Goal: Task Accomplishment & Management: Manage account settings

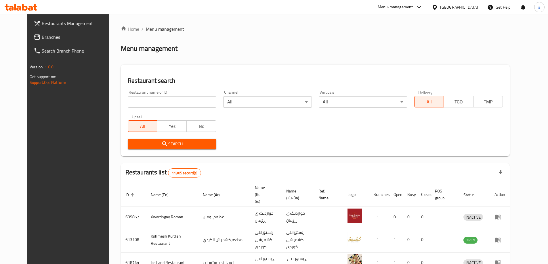
click at [61, 37] on span "Branches" at bounding box center [78, 37] width 72 height 7
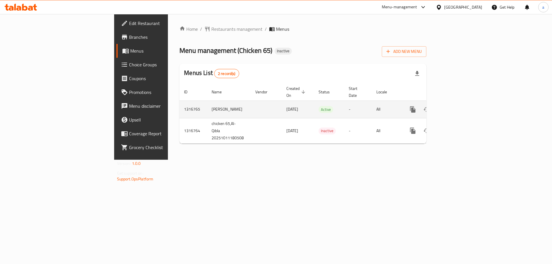
click at [207, 102] on td "[PERSON_NAME]" at bounding box center [229, 110] width 44 height 18
click at [458, 106] on icon "enhanced table" at bounding box center [454, 109] width 7 height 7
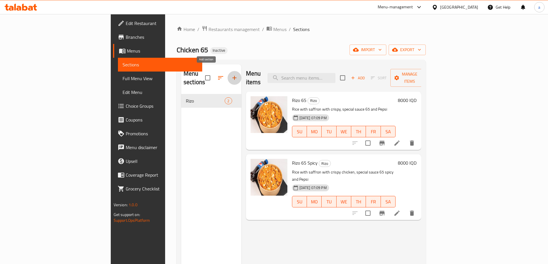
click at [231, 76] on icon "button" at bounding box center [234, 78] width 7 height 7
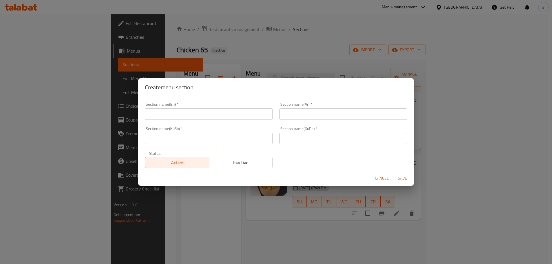
click at [375, 177] on span "Cancel" at bounding box center [382, 178] width 14 height 7
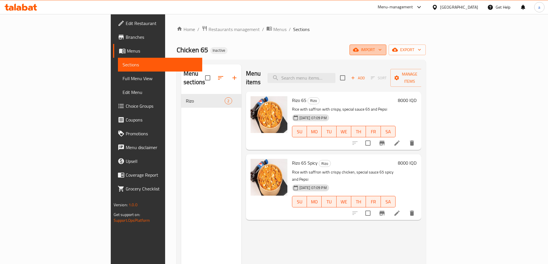
click at [386, 45] on button "import" at bounding box center [368, 50] width 37 height 11
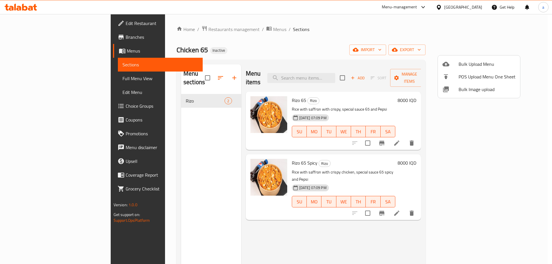
click at [470, 59] on li "Bulk Upload Menu" at bounding box center [479, 64] width 82 height 13
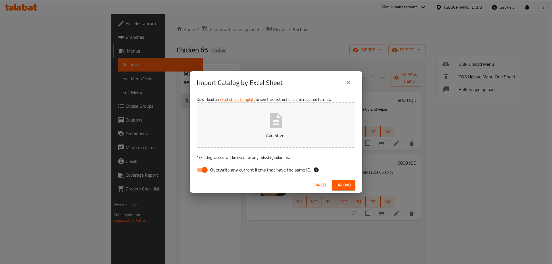
click at [204, 167] on input "Overwrite any current items that have the same ID." at bounding box center [204, 170] width 33 height 11
checkbox input "false"
click at [246, 117] on button "Add Sheet" at bounding box center [276, 124] width 159 height 45
click at [337, 185] on span "Upload" at bounding box center [344, 185] width 14 height 7
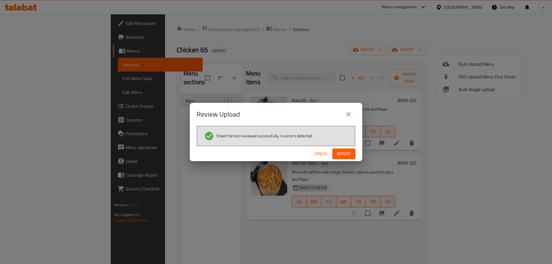
click at [348, 147] on div "Cancel Import" at bounding box center [276, 153] width 173 height 15
click at [346, 159] on button "Import" at bounding box center [344, 154] width 23 height 11
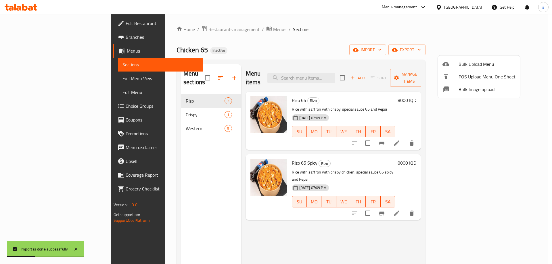
click at [155, 108] on div at bounding box center [276, 132] width 552 height 264
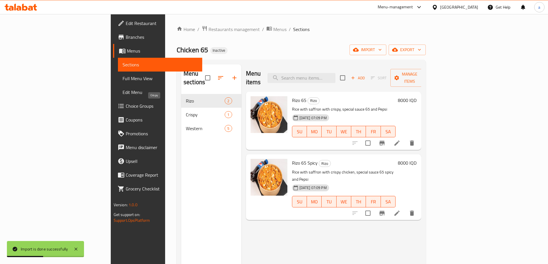
click at [186, 111] on span "Crispy" at bounding box center [205, 114] width 39 height 7
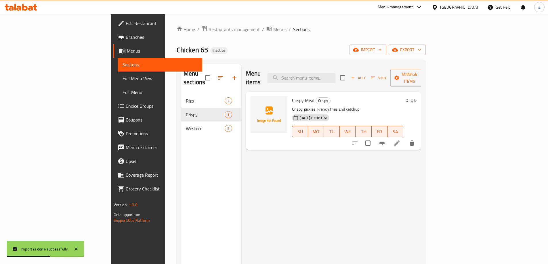
click at [181, 122] on div "Western 5" at bounding box center [211, 129] width 60 height 14
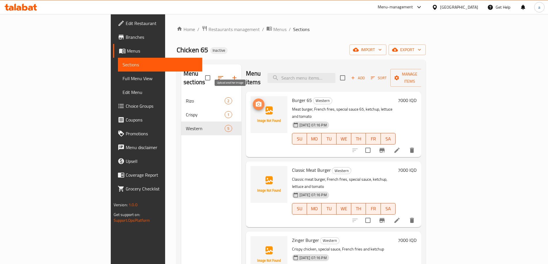
click at [255, 101] on icon "upload picture" at bounding box center [258, 104] width 7 height 7
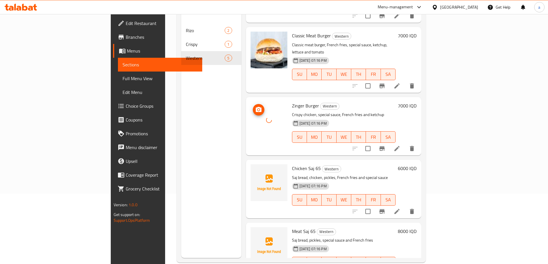
scroll to position [81, 0]
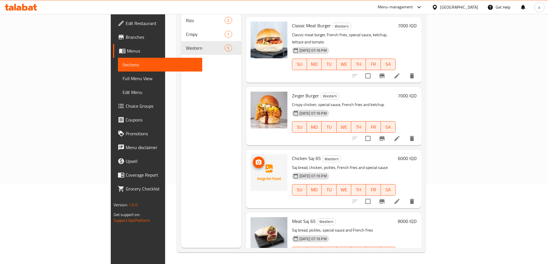
click at [253, 157] on button "upload picture" at bounding box center [259, 163] width 12 height 12
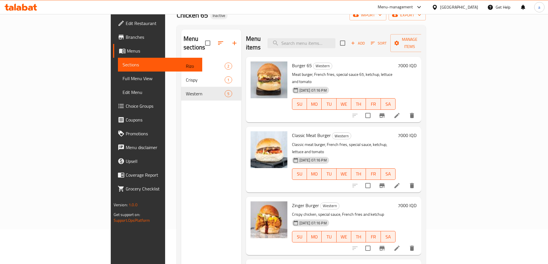
scroll to position [0, 0]
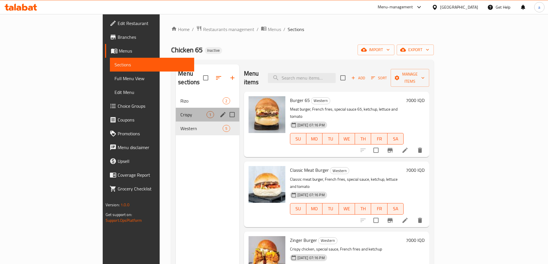
click at [176, 110] on div "Crispy 1" at bounding box center [207, 115] width 63 height 14
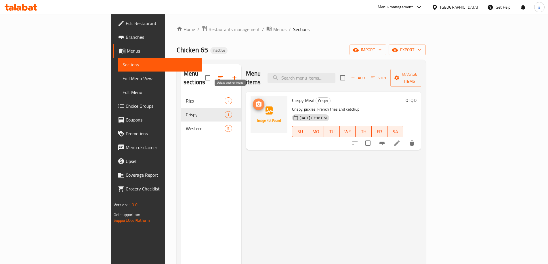
click at [253, 99] on button "upload picture" at bounding box center [259, 105] width 12 height 12
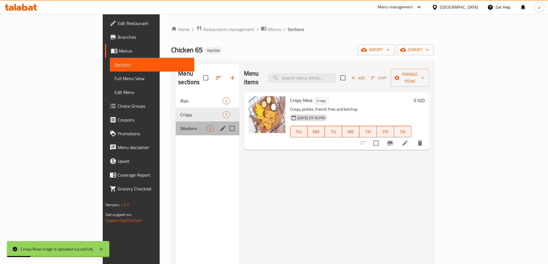
click at [176, 122] on div "Western 5" at bounding box center [207, 129] width 63 height 14
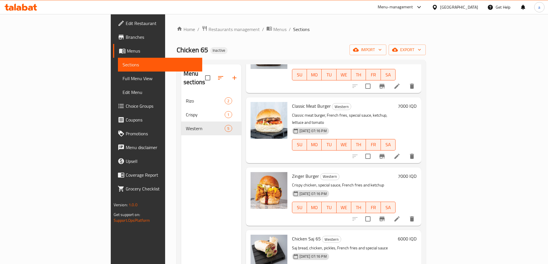
click at [123, 78] on span "Full Menu View" at bounding box center [160, 78] width 75 height 7
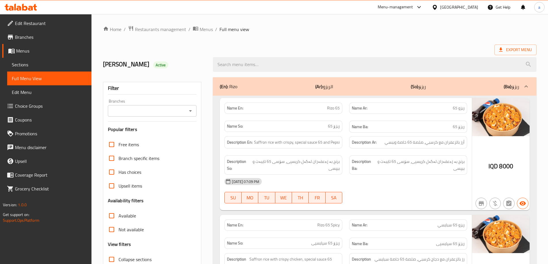
click at [191, 112] on icon "Open" at bounding box center [190, 111] width 7 height 7
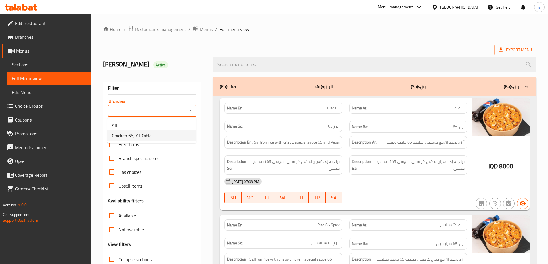
click at [178, 137] on li "Chicken 65, Al-Qibla" at bounding box center [151, 136] width 89 height 10
type input "Chicken 65, Al-Qibla"
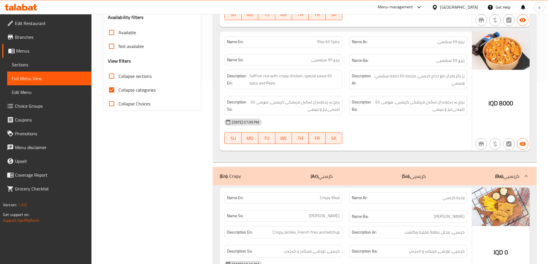
scroll to position [192, 0]
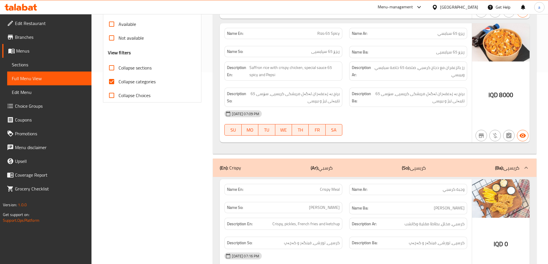
click at [151, 85] on span "Collapse categories" at bounding box center [137, 81] width 37 height 7
click at [119, 85] on input "Collapse categories" at bounding box center [112, 82] width 14 height 14
checkbox input "false"
click at [144, 70] on span "Collapse sections" at bounding box center [135, 67] width 33 height 7
click at [119, 70] on input "Collapse sections" at bounding box center [112, 68] width 14 height 14
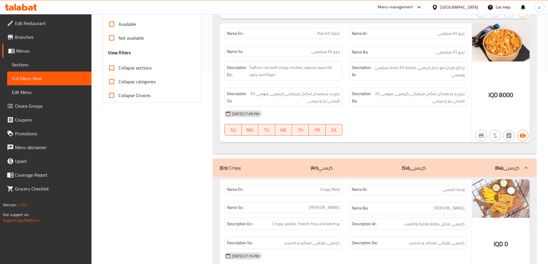
checkbox input "true"
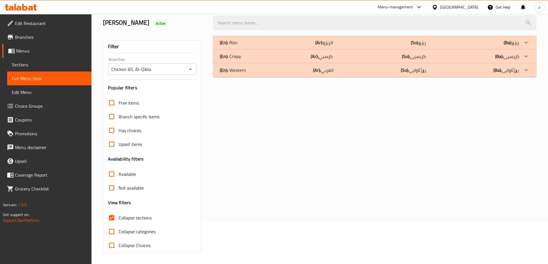
scroll to position [0, 0]
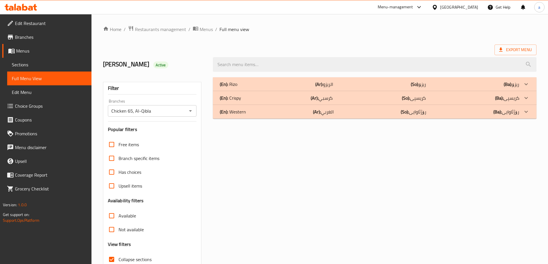
click at [447, 110] on div "(En): Western (Ar): الغربي (So): رۆژئاوایی (Ba): رۆژئاوایی" at bounding box center [370, 111] width 300 height 7
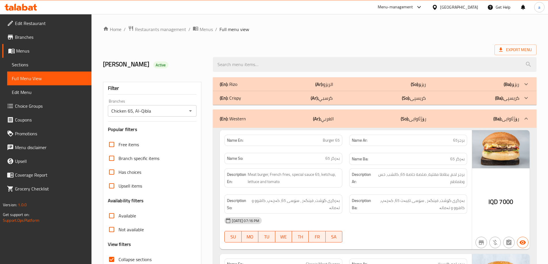
click at [447, 95] on div "(En): Crispy (Ar): كرسبي (So): [PERSON_NAME] (Ba): کریسپی" at bounding box center [370, 98] width 300 height 7
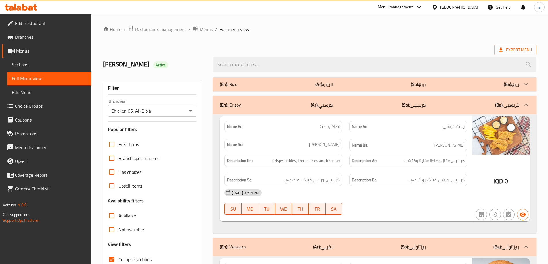
click at [331, 108] on p "(Ar): كرسبي" at bounding box center [322, 105] width 22 height 7
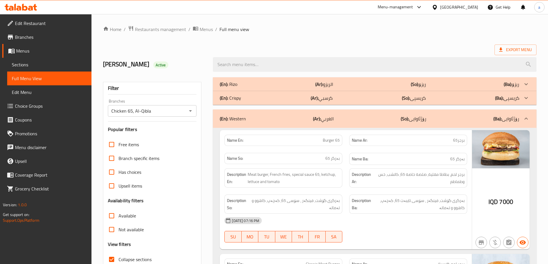
click at [334, 132] on div "Name En: Burger 65" at bounding box center [283, 140] width 125 height 18
click at [336, 119] on div "(En): Western (Ar): الغربي (So): رۆژئاوایی (Ba): رۆژئاوایی" at bounding box center [370, 118] width 300 height 7
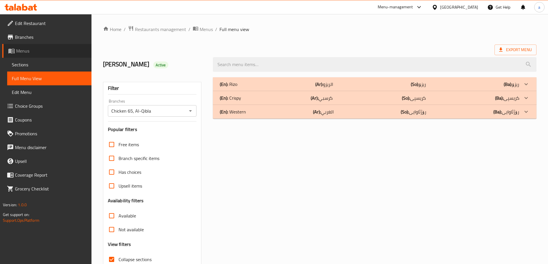
click at [62, 54] on span "Menus" at bounding box center [51, 50] width 71 height 7
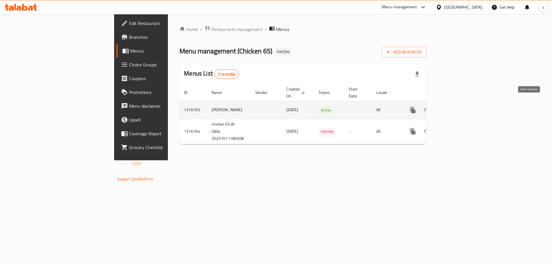
click at [461, 104] on link "enhanced table" at bounding box center [455, 110] width 14 height 14
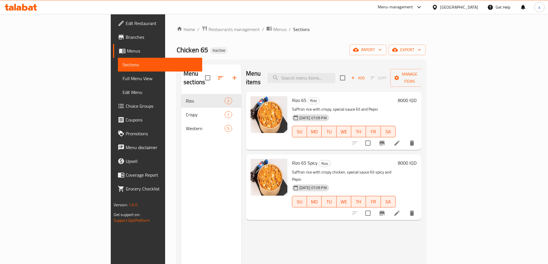
click at [123, 81] on span "Full Menu View" at bounding box center [160, 78] width 75 height 7
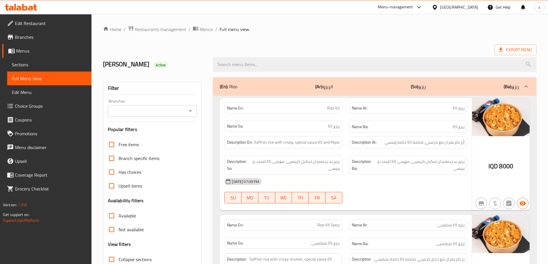
click at [189, 111] on icon "Open" at bounding box center [190, 111] width 7 height 7
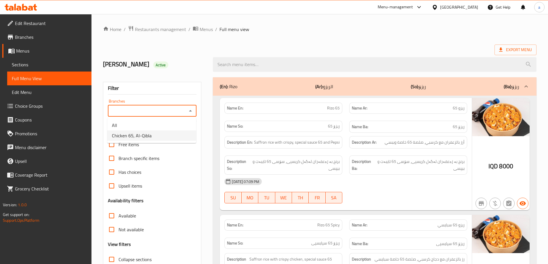
click at [173, 135] on li "Chicken 65, Al-Qibla" at bounding box center [151, 136] width 89 height 10
type input "Chicken 65, Al-Qibla"
click at [67, 98] on link "Edit Menu" at bounding box center [49, 92] width 84 height 14
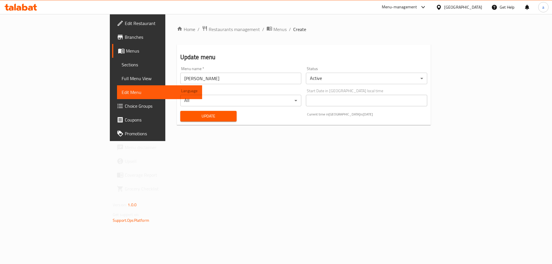
click at [125, 103] on span "Choice Groups" at bounding box center [161, 106] width 73 height 7
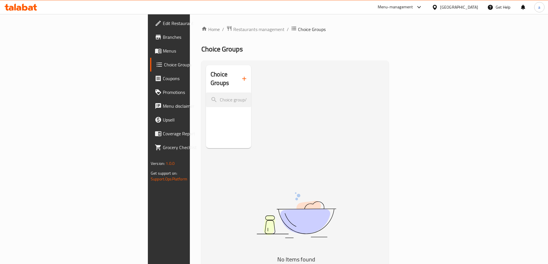
click at [237, 81] on button "button" at bounding box center [244, 79] width 14 height 14
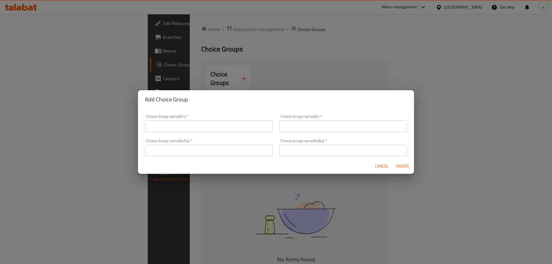
click at [218, 125] on input "text" at bounding box center [209, 127] width 128 height 12
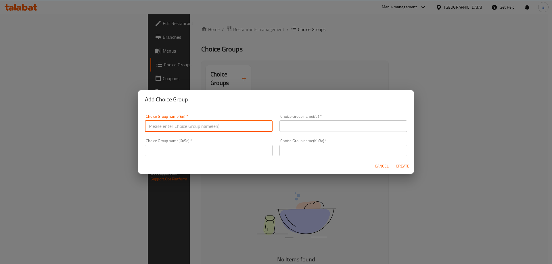
type input "Your Choice Of:"
click at [360, 144] on div "Choice Group name(KuBa)   * Choice Group name(KuBa) *" at bounding box center [344, 148] width 128 height 18
click at [359, 129] on input "text" at bounding box center [344, 127] width 128 height 12
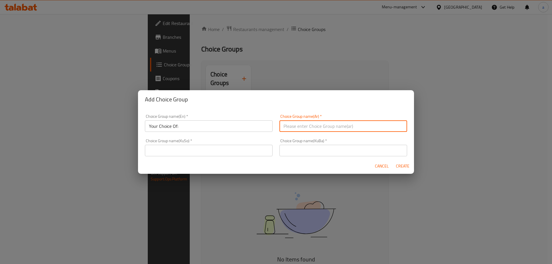
type input "إختيارك من:"
click at [237, 152] on input "text" at bounding box center [209, 151] width 128 height 12
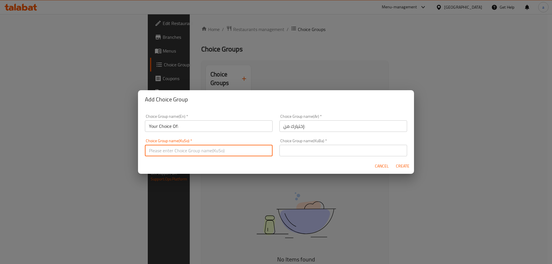
type input "هەڵبژاردنت لە:"
click at [287, 148] on input "text" at bounding box center [344, 151] width 128 height 12
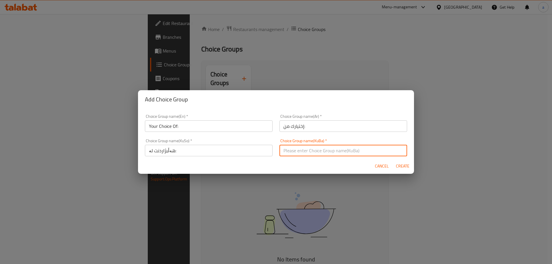
type input "هەڵبژاردنت لە:"
click at [403, 169] on span "Create" at bounding box center [403, 166] width 14 height 7
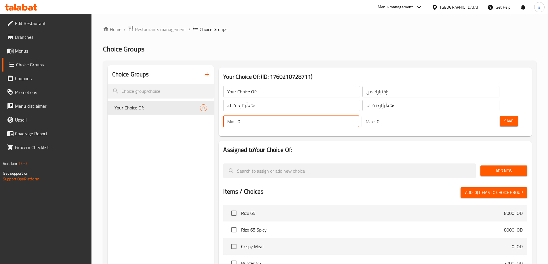
drag, startPoint x: 446, startPoint y: 94, endPoint x: 441, endPoint y: 96, distance: 5.2
click at [359, 116] on input "0" at bounding box center [298, 122] width 121 height 12
type input "1"
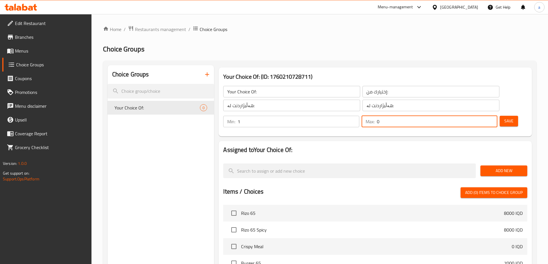
click at [474, 116] on input "0" at bounding box center [437, 122] width 121 height 12
type input "1"
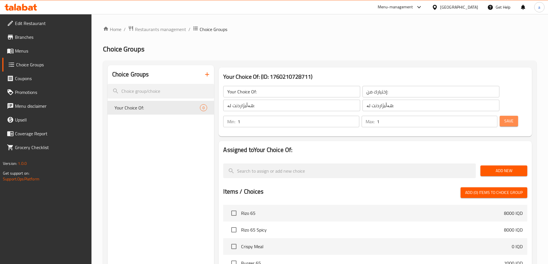
drag, startPoint x: 496, startPoint y: 93, endPoint x: 418, endPoint y: 87, distance: 77.9
click at [504, 118] on span "Save" at bounding box center [508, 121] width 9 height 7
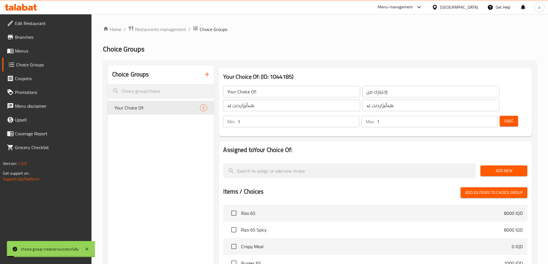
drag, startPoint x: 503, startPoint y: 156, endPoint x: 257, endPoint y: 120, distance: 248.6
click at [503, 167] on span "Add New" at bounding box center [504, 170] width 38 height 7
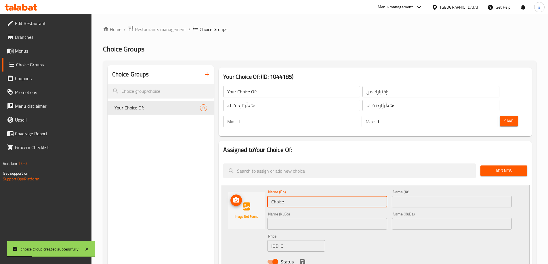
drag, startPoint x: 284, startPoint y: 184, endPoint x: 260, endPoint y: 186, distance: 24.5
click at [260, 186] on div "Name (En) Choice Name (En) Name (Ar) Name (Ar) Name (KuSo) Name (KuSo) Name (Ku…" at bounding box center [375, 228] width 309 height 87
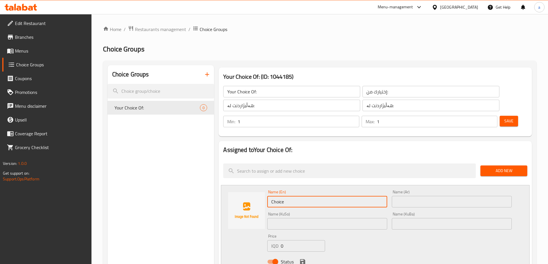
paste input "3 Pieces"
type input "3 Pieces"
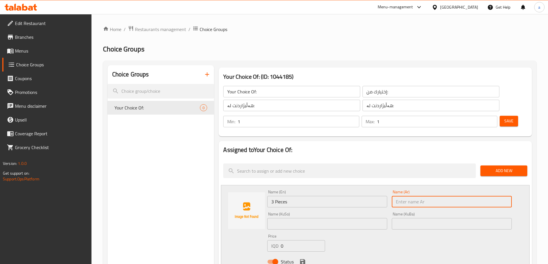
click at [406, 196] on input "text" at bounding box center [452, 202] width 120 height 12
paste input "3 قطع"
type input "3 قطع"
click at [359, 218] on input "text" at bounding box center [327, 224] width 120 height 12
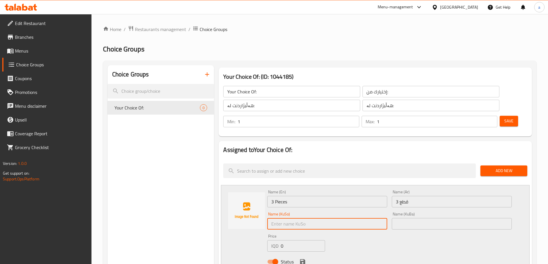
paste input "3 پارچە"
type input "3 پارچە"
click at [416, 218] on input "text" at bounding box center [452, 224] width 120 height 12
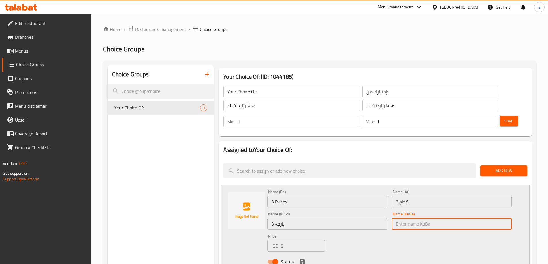
paste input "3 پارچە"
type input "3 پارچە"
click at [334, 218] on input "3 پارچە" at bounding box center [327, 224] width 120 height 12
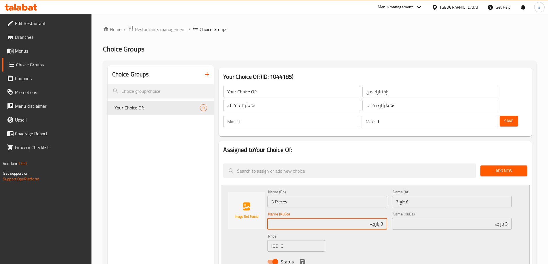
click at [442, 196] on input "3 قطع" at bounding box center [452, 202] width 120 height 12
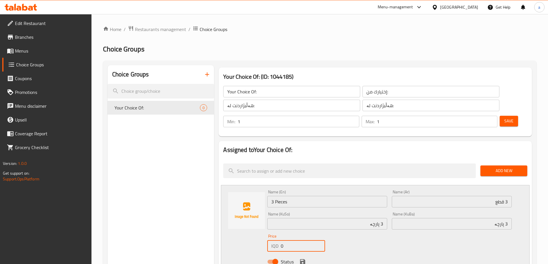
drag, startPoint x: 271, startPoint y: 233, endPoint x: 264, endPoint y: 234, distance: 7.3
click at [264, 234] on div "Name (En) 3 Pieces Name (En) Name (Ar) 3 قطع Name (Ar) Name (KuSo) 3 پارچە Name…" at bounding box center [375, 228] width 309 height 87
type input "7"
type input "6000"
click at [302, 259] on icon "save" at bounding box center [302, 262] width 7 height 7
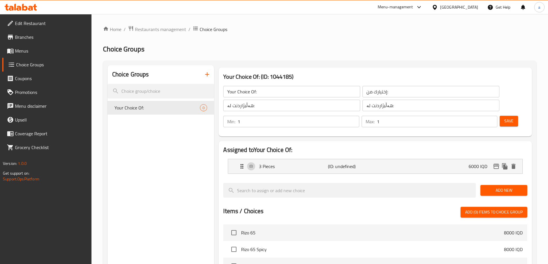
click at [491, 187] on span "Add New" at bounding box center [504, 190] width 38 height 7
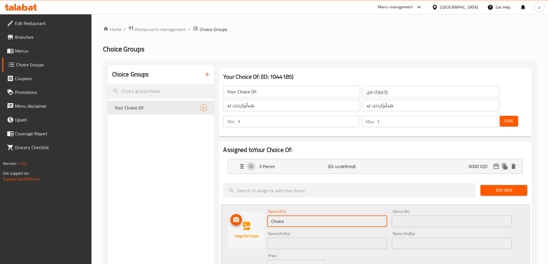
drag, startPoint x: 295, startPoint y: 202, endPoint x: 252, endPoint y: 203, distance: 42.6
click at [252, 205] on div "Name (En) Choice Name (En) Name (Ar) Name (Ar) Name (KuSo) Name (KuSo) Name (Ku…" at bounding box center [375, 248] width 309 height 87
paste input "8 Pieces"
type input "8 Pieces"
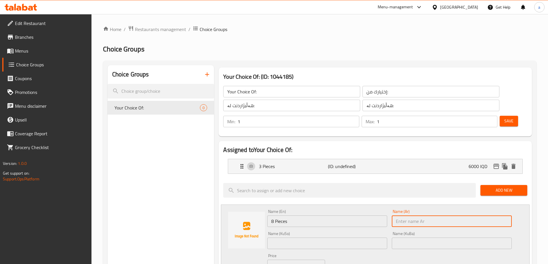
click at [414, 216] on input "text" at bounding box center [452, 222] width 120 height 12
paste input "8 قطع"
type input "8 قطع"
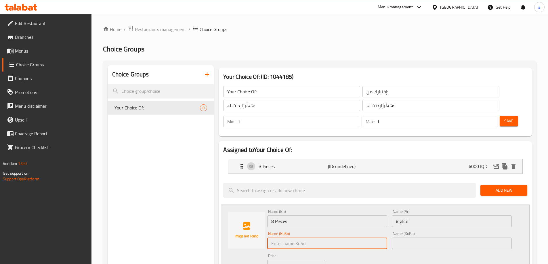
click at [359, 238] on input "text" at bounding box center [327, 244] width 120 height 12
type input "٨"
type input "8 پارچە"
drag, startPoint x: 283, startPoint y: 227, endPoint x: 259, endPoint y: 229, distance: 24.2
click at [259, 229] on div "Name (En) 8 Pieces Name (En) Name (Ar) 8 قطع Name (Ar) Name (KuSo) 8 پارچە Name…" at bounding box center [375, 248] width 309 height 87
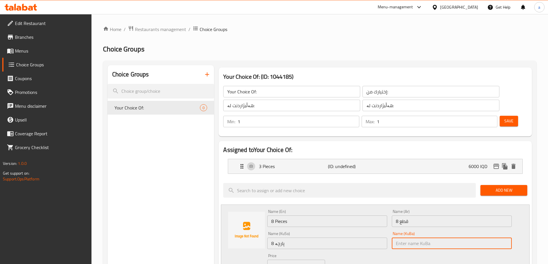
click at [489, 238] on input "text" at bounding box center [452, 244] width 120 height 12
paste input "8 پارچە"
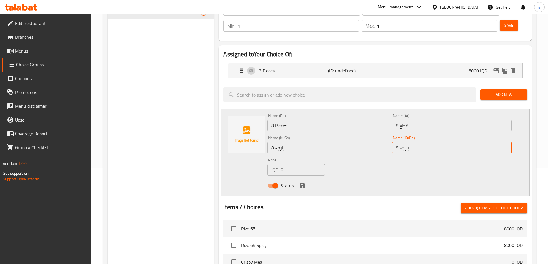
type input "8 پارچە"
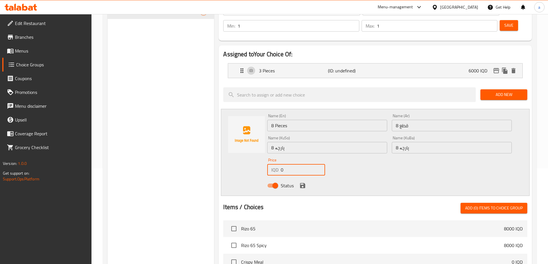
drag, startPoint x: 292, startPoint y: 156, endPoint x: 284, endPoint y: 157, distance: 8.5
click at [284, 164] on input "0" at bounding box center [303, 170] width 44 height 12
drag, startPoint x: 289, startPoint y: 153, endPoint x: 255, endPoint y: 156, distance: 34.1
click at [255, 156] on div "Name (En) 8 Pieces Name (En) Name (Ar) 8 قطع Name (Ar) Name (KuSo) 8 پارچە Name…" at bounding box center [375, 152] width 309 height 87
type input "8000"
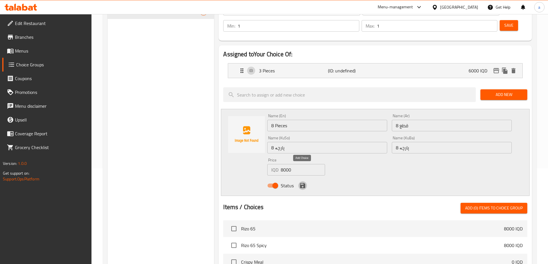
click at [305, 183] on icon "save" at bounding box center [302, 185] width 5 height 5
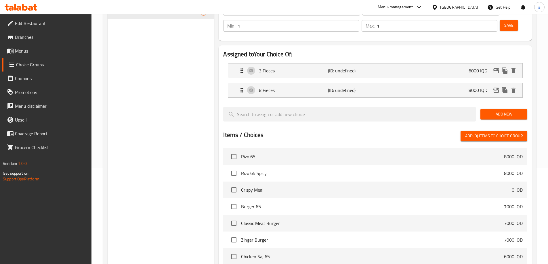
click at [497, 111] on span "Add New" at bounding box center [504, 114] width 38 height 7
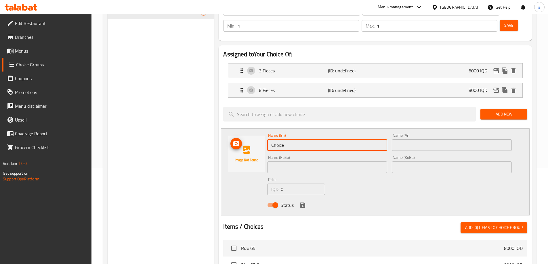
drag, startPoint x: 270, startPoint y: 135, endPoint x: 253, endPoint y: 136, distance: 17.0
click at [253, 136] on div "Name (En) Choice Name (En) Name (Ar) Name (Ar) Name (KuSo) Name (KuSo) Name (Ku…" at bounding box center [375, 172] width 309 height 87
paste input "10 Pieces"
type input "10 Pieces"
click at [406, 140] on input "text" at bounding box center [452, 146] width 120 height 12
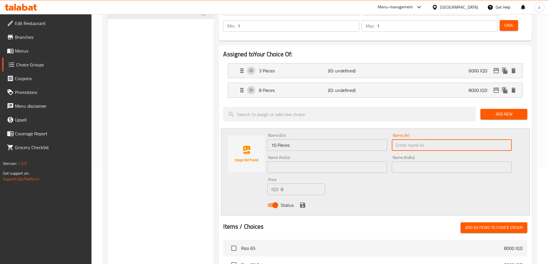
paste input "10 قطع"
type input "10 قطع"
click at [359, 162] on input "text" at bounding box center [327, 168] width 120 height 12
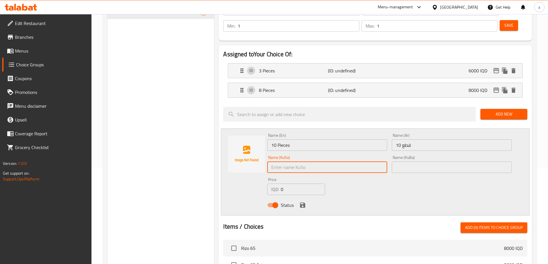
paste input "10 پارچە"
type input "10 پارچە"
click at [415, 162] on input "text" at bounding box center [452, 168] width 120 height 12
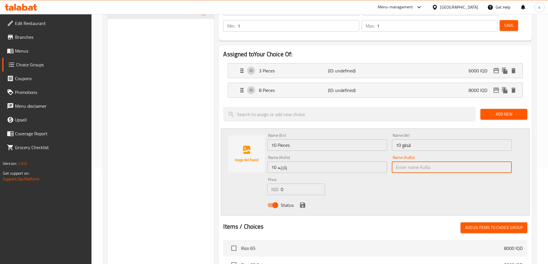
paste input "10 پارچە"
type input "10 پارچە"
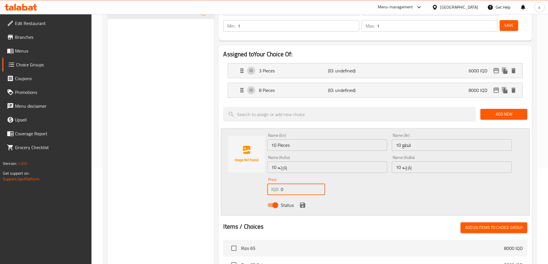
drag, startPoint x: 295, startPoint y: 177, endPoint x: 260, endPoint y: 175, distance: 35.2
click at [260, 175] on div "Name (En) 10 Pieces Name (En) Name (Ar) 10 قطع Name (Ar) Name (KuSo) 10 پارچە N…" at bounding box center [375, 172] width 309 height 87
paste input "1500"
type input "15000"
drag, startPoint x: 302, startPoint y: 192, endPoint x: 281, endPoint y: 189, distance: 21.2
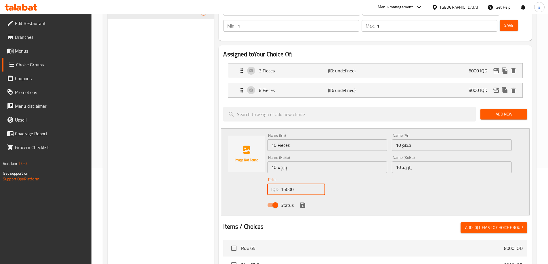
click at [302, 203] on icon "save" at bounding box center [302, 205] width 5 height 5
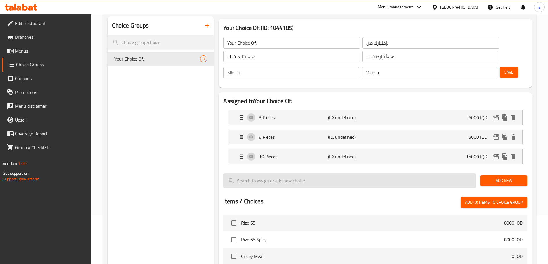
scroll to position [0, 0]
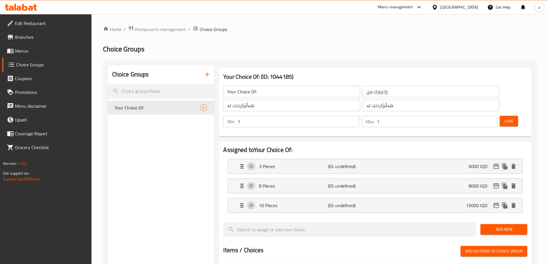
click at [504, 118] on span "Save" at bounding box center [508, 121] width 9 height 7
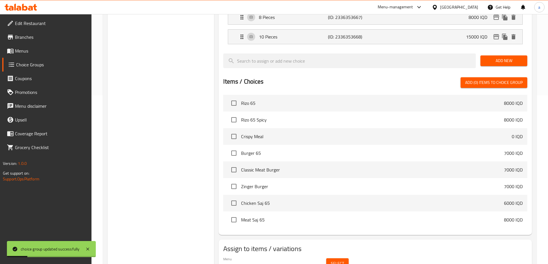
scroll to position [182, 0]
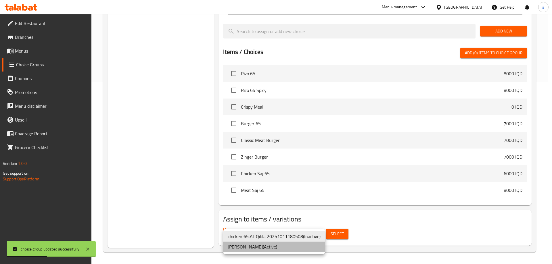
click at [299, 244] on li "Ahmad - Sakar ( Active )" at bounding box center [274, 247] width 102 height 10
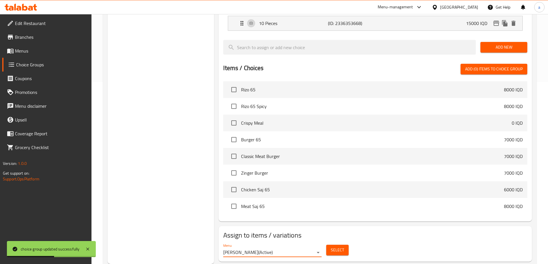
click at [329, 245] on button "Select" at bounding box center [337, 250] width 22 height 11
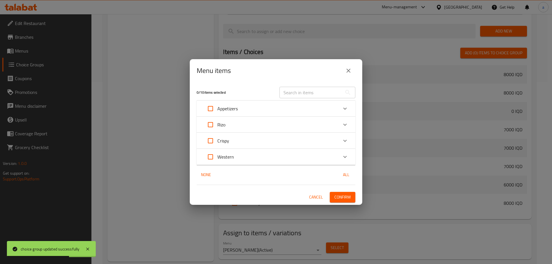
click at [246, 142] on div "Crispy" at bounding box center [271, 141] width 135 height 14
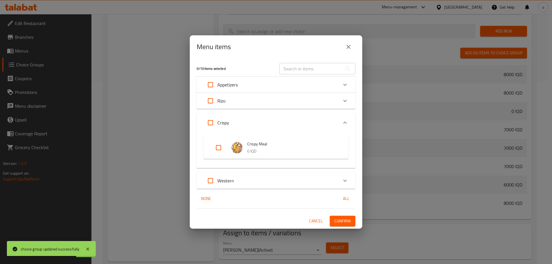
click at [213, 145] on input "Expand" at bounding box center [219, 148] width 14 height 14
checkbox input "true"
click at [346, 220] on span "Confirm" at bounding box center [343, 221] width 16 height 7
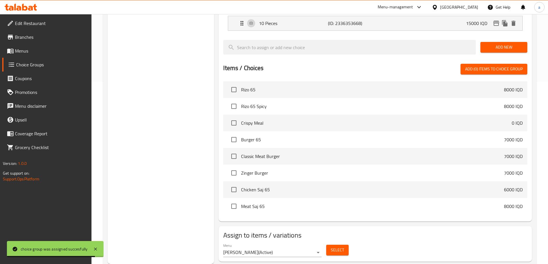
scroll to position [0, 0]
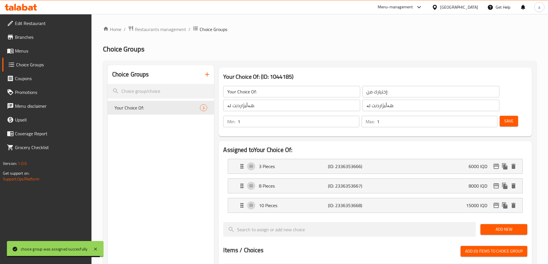
click at [64, 49] on span "Menus" at bounding box center [51, 50] width 72 height 7
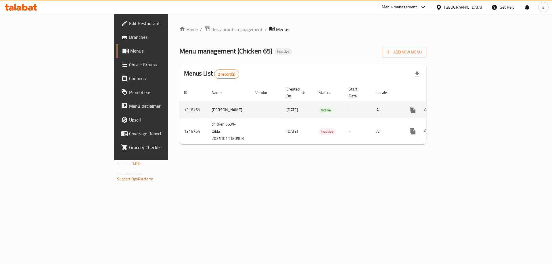
click at [457, 108] on icon "enhanced table" at bounding box center [454, 110] width 5 height 5
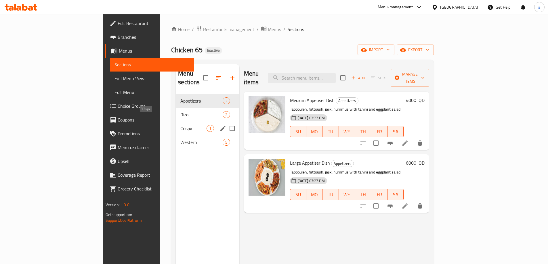
click at [180, 125] on span "Crispy" at bounding box center [193, 128] width 26 height 7
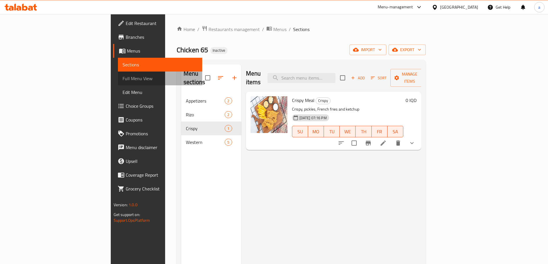
click at [118, 82] on link "Full Menu View" at bounding box center [160, 79] width 84 height 14
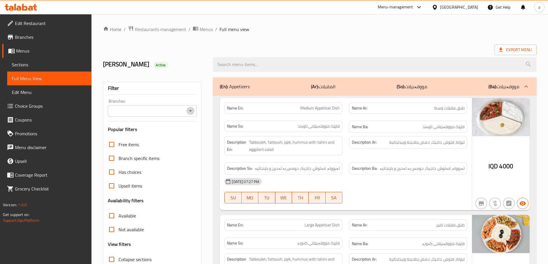
click at [189, 112] on icon "Open" at bounding box center [190, 111] width 7 height 7
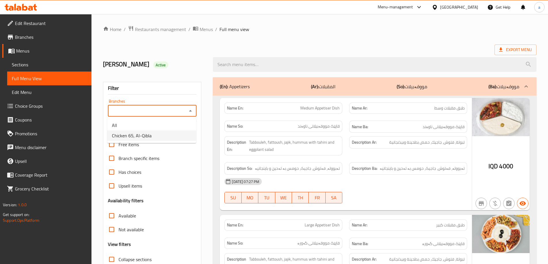
click at [178, 134] on li "Chicken 65, Al-Qibla" at bounding box center [151, 136] width 89 height 10
type input "Chicken 65, Al-Qibla"
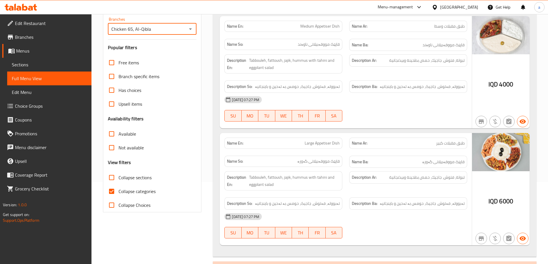
scroll to position [96, 0]
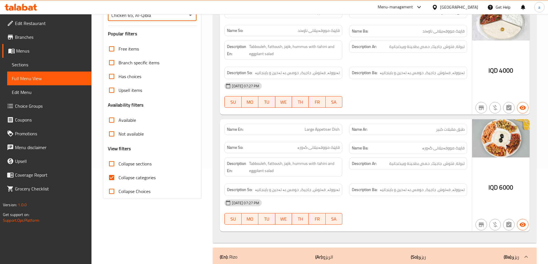
click at [147, 175] on span "Collapse categories" at bounding box center [137, 177] width 37 height 7
click at [119, 175] on input "Collapse categories" at bounding box center [112, 178] width 14 height 14
checkbox input "false"
click at [146, 166] on span "Collapse sections" at bounding box center [135, 164] width 33 height 7
click at [119, 166] on input "Collapse sections" at bounding box center [112, 164] width 14 height 14
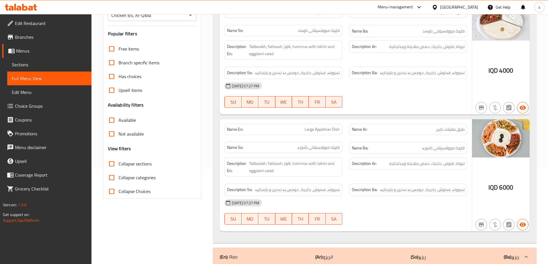
checkbox input "true"
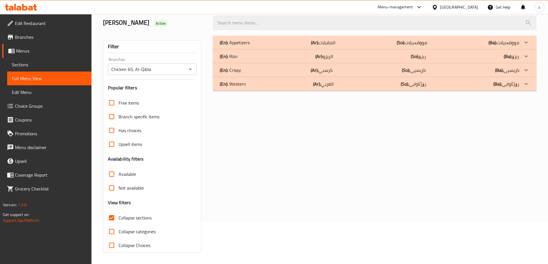
scroll to position [42, 0]
click at [463, 92] on div "(En): Appetizers (Ar): المقبلات (So): مووقەبیلات (Ba): مووقەبیلات Name En: Medi…" at bounding box center [374, 144] width 331 height 224
click at [466, 87] on div "(En): Western (Ar): الغربي (So): رۆژئاوایی (Ba): رۆژئاوایی" at bounding box center [370, 84] width 300 height 7
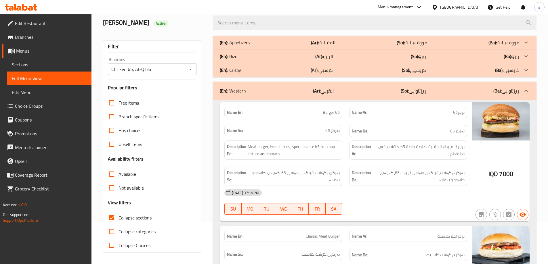
click at [473, 70] on div "(En): Crispy (Ar): كرسبي (So): [PERSON_NAME] (Ba): کریسپی" at bounding box center [370, 70] width 300 height 7
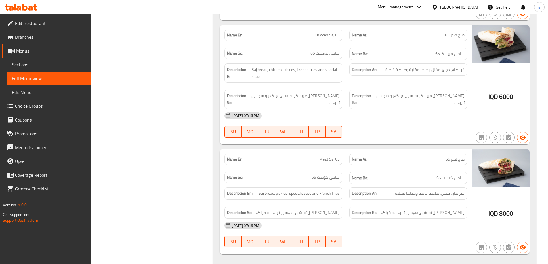
scroll to position [731, 0]
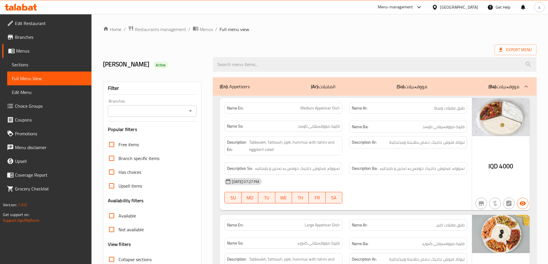
click at [75, 60] on link "Sections" at bounding box center [49, 65] width 84 height 14
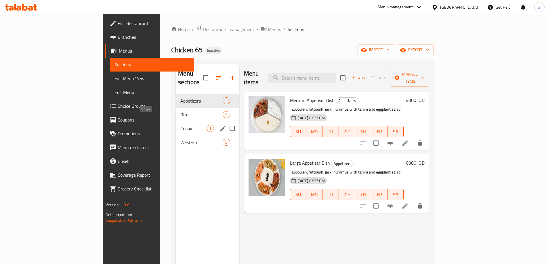
click at [180, 125] on span "Crispy" at bounding box center [193, 128] width 26 height 7
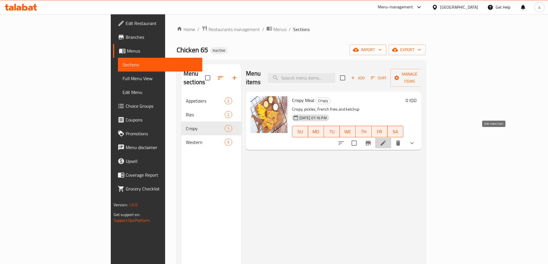
click at [387, 140] on icon at bounding box center [383, 143] width 7 height 7
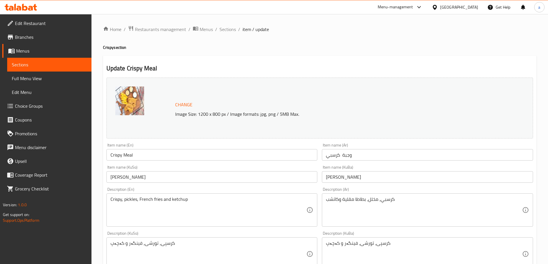
click at [346, 178] on input "ژەمەی کریسپی" at bounding box center [427, 177] width 211 height 12
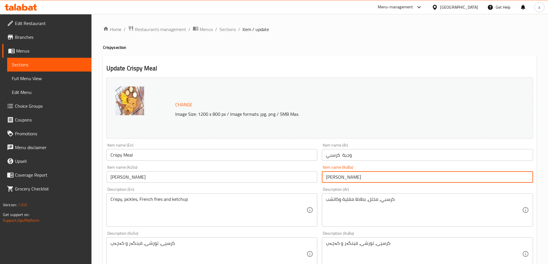
type input "ژەمی کریسپی"
click at [131, 177] on input "ژەمەی کریسپی" at bounding box center [211, 177] width 211 height 12
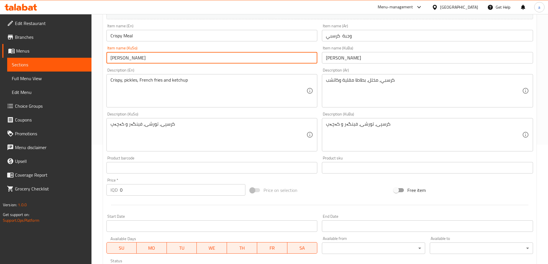
scroll to position [240, 0]
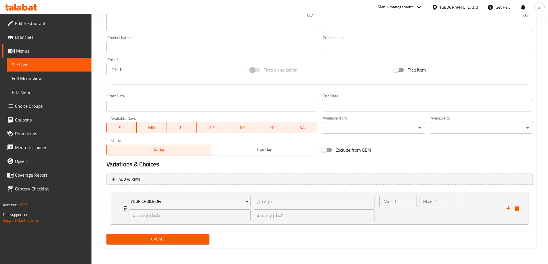
type input "ژەمی کریسپی"
click at [144, 239] on span "Update" at bounding box center [158, 239] width 94 height 7
click at [83, 69] on link "Sections" at bounding box center [49, 65] width 84 height 14
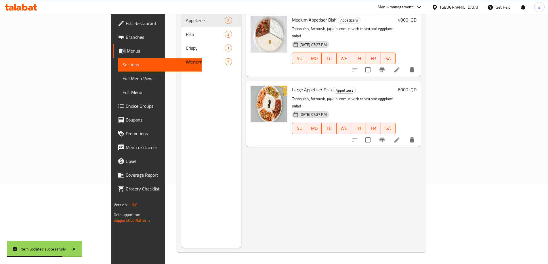
scroll to position [81, 0]
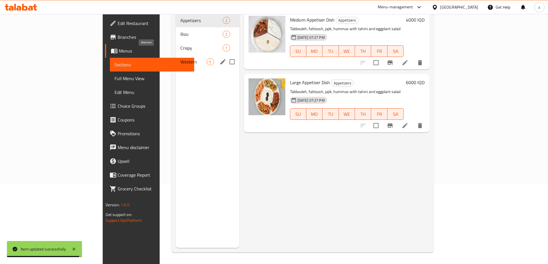
click at [180, 58] on span "Western" at bounding box center [193, 61] width 26 height 7
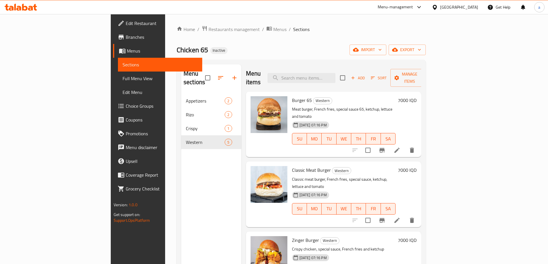
click at [400, 148] on icon at bounding box center [396, 150] width 5 height 5
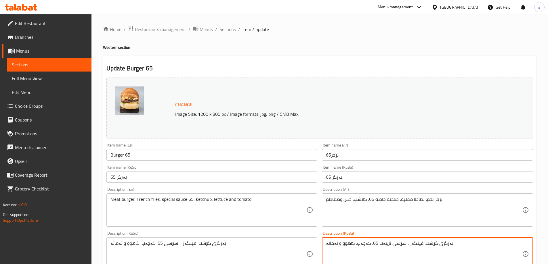
click at [348, 242] on textarea "بەرگری گۆشت، فینگەر ، سۆسی تایبەت 65، کەچەپ، کاهوو و تەماتە" at bounding box center [424, 254] width 196 height 27
click at [174, 237] on div "Description (KuSo) بەرگری گۆشت، فینگەر ، سۆسی 65، کەچەپ، کاهوو و تەماتە Descrip…" at bounding box center [211, 251] width 211 height 39
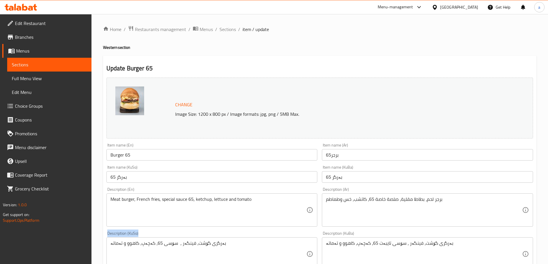
click at [174, 237] on div "Description (KuSo) بەرگری گۆشت، فینگەر ، سۆسی 65، کەچەپ، کاهوو و تەماتە Descrip…" at bounding box center [211, 251] width 211 height 39
click at [173, 240] on div "بەرگری گۆشت، فینگەر ، سۆسی 65، کەچەپ، کاهوو و تەماتە Description (KuSo)" at bounding box center [211, 254] width 211 height 33
click at [173, 242] on textarea "بەرگری گۆشت، فینگەر ، سۆسی 65، کەچەپ، کاهوو و تەماتە" at bounding box center [208, 254] width 196 height 27
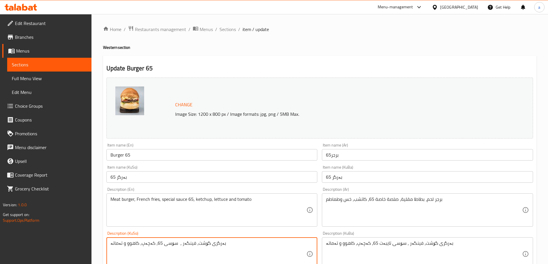
click at [173, 242] on textarea "بەرگری گۆشت، فینگەر ، سۆسی 65، کەچەپ، کاهوو و تەماتە" at bounding box center [208, 254] width 196 height 27
paste textarea "سۆسی تایبەت"
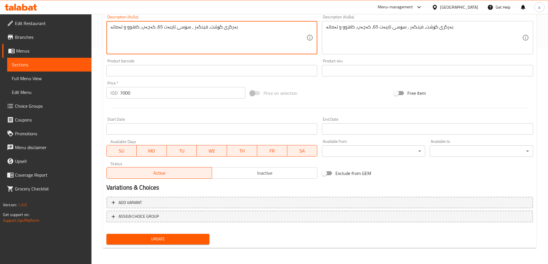
type textarea "بەرگری گۆشت، فینگەر ، سۆسی تایبەت 65، کەچەپ، کاهوو و تەماتە"
click at [177, 240] on span "Update" at bounding box center [158, 239] width 94 height 7
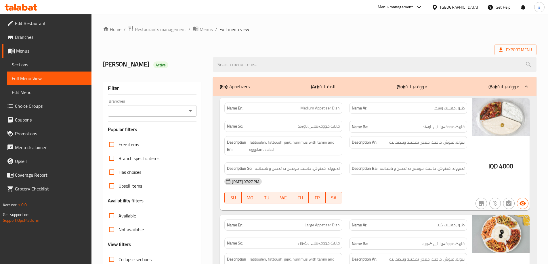
click at [187, 110] on icon "Open" at bounding box center [190, 111] width 7 height 7
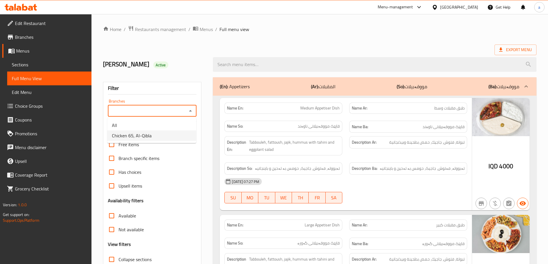
click at [182, 132] on li "Chicken 65, Al-Qibla" at bounding box center [151, 136] width 89 height 10
type input "Chicken 65, Al-Qibla"
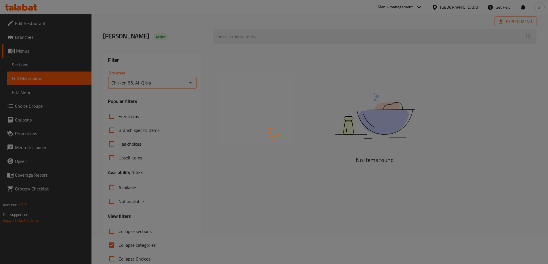
scroll to position [42, 0]
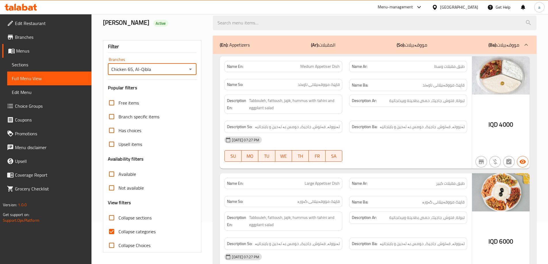
click at [144, 230] on span "Collapse categories" at bounding box center [137, 231] width 37 height 7
click at [119, 230] on input "Collapse categories" at bounding box center [112, 232] width 14 height 14
checkbox input "false"
click at [146, 220] on span "Collapse sections" at bounding box center [135, 218] width 33 height 7
click at [119, 220] on input "Collapse sections" at bounding box center [112, 218] width 14 height 14
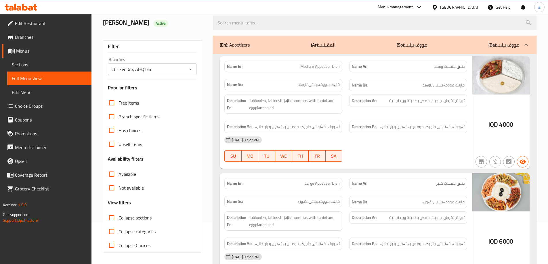
checkbox input "true"
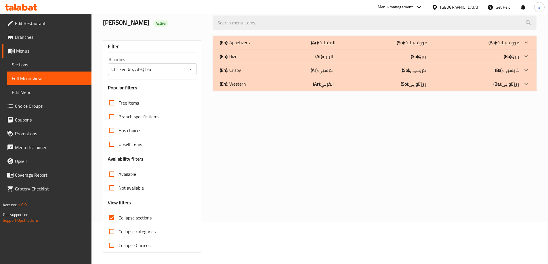
click at [506, 87] on p "(Ba): رۆژئاوایی" at bounding box center [506, 84] width 26 height 7
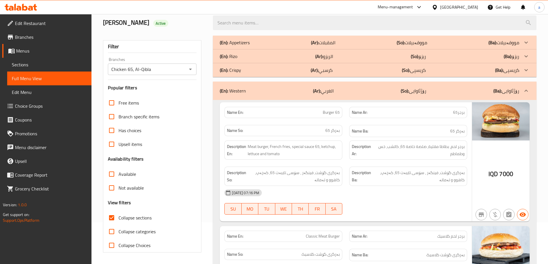
click at [512, 71] on p "(Ba): [PERSON_NAME]" at bounding box center [507, 70] width 24 height 7
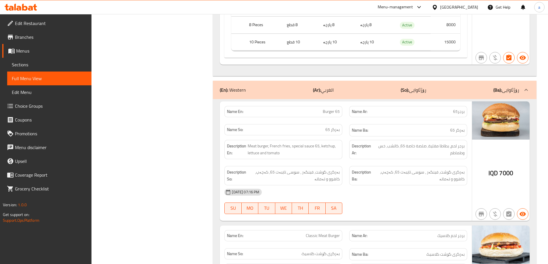
scroll to position [288, 0]
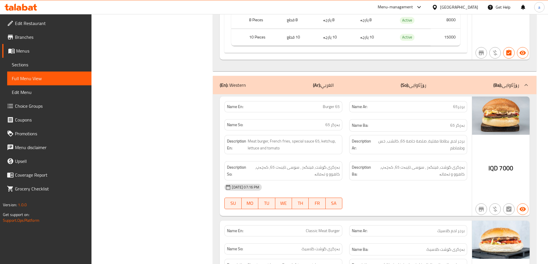
drag, startPoint x: 245, startPoint y: 85, endPoint x: 235, endPoint y: 83, distance: 10.8
click at [235, 87] on p "(En): Western" at bounding box center [233, 85] width 26 height 7
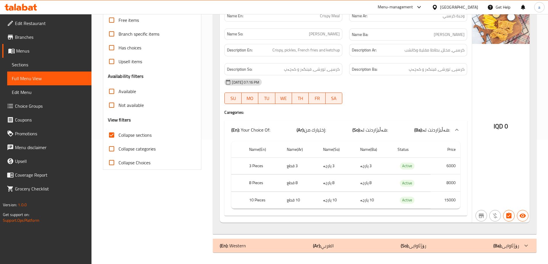
click at [235, 83] on div "(En): Appetizers (Ar): المقبلات (So): مووقەبیلات (Ba): مووقەبیلات Name En: Medi…" at bounding box center [375, 103] width 324 height 300
click at [235, 83] on div "Name En: Crispy Meal Name Ar: وجبة كرسبي Name So: [PERSON_NAME] Name Ba: ژەمی ک…" at bounding box center [346, 114] width 252 height 217
click at [33, 6] on icon at bounding box center [21, 7] width 33 height 7
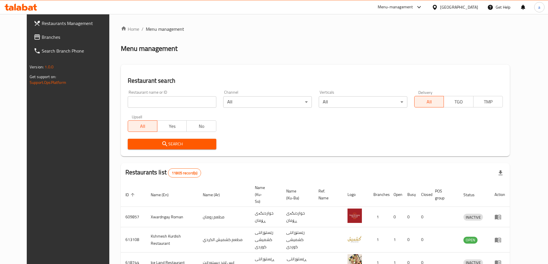
click at [55, 43] on link "Branches" at bounding box center [73, 37] width 89 height 14
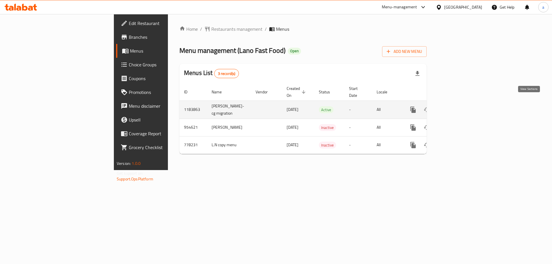
click at [462, 104] on link "enhanced table" at bounding box center [455, 110] width 14 height 14
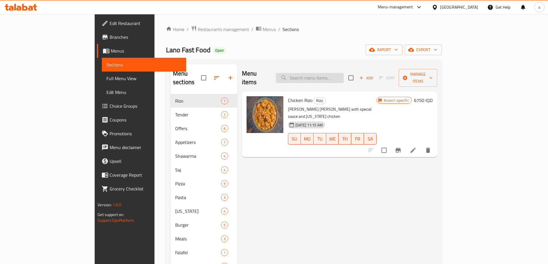
click at [329, 74] on input "search" at bounding box center [310, 78] width 68 height 10
paste input "Meat Saj"
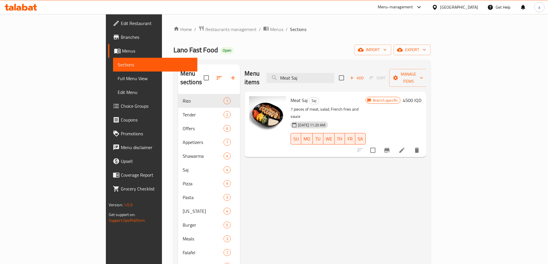
type input "Meat Saj"
click at [118, 79] on span "Full Menu View" at bounding box center [155, 78] width 75 height 7
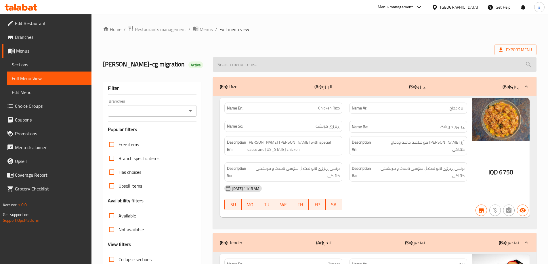
click at [381, 66] on input "search" at bounding box center [375, 64] width 324 height 15
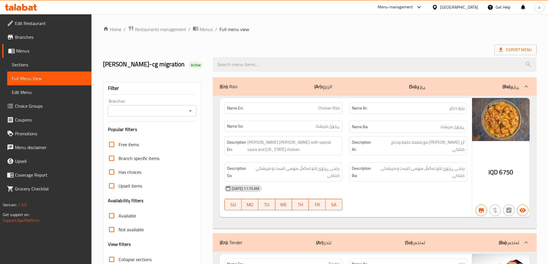
paste input "Meat Saj"
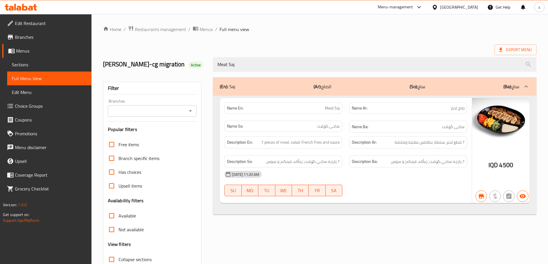
type input "Meat Saj"
